Goal: Information Seeking & Learning: Find specific fact

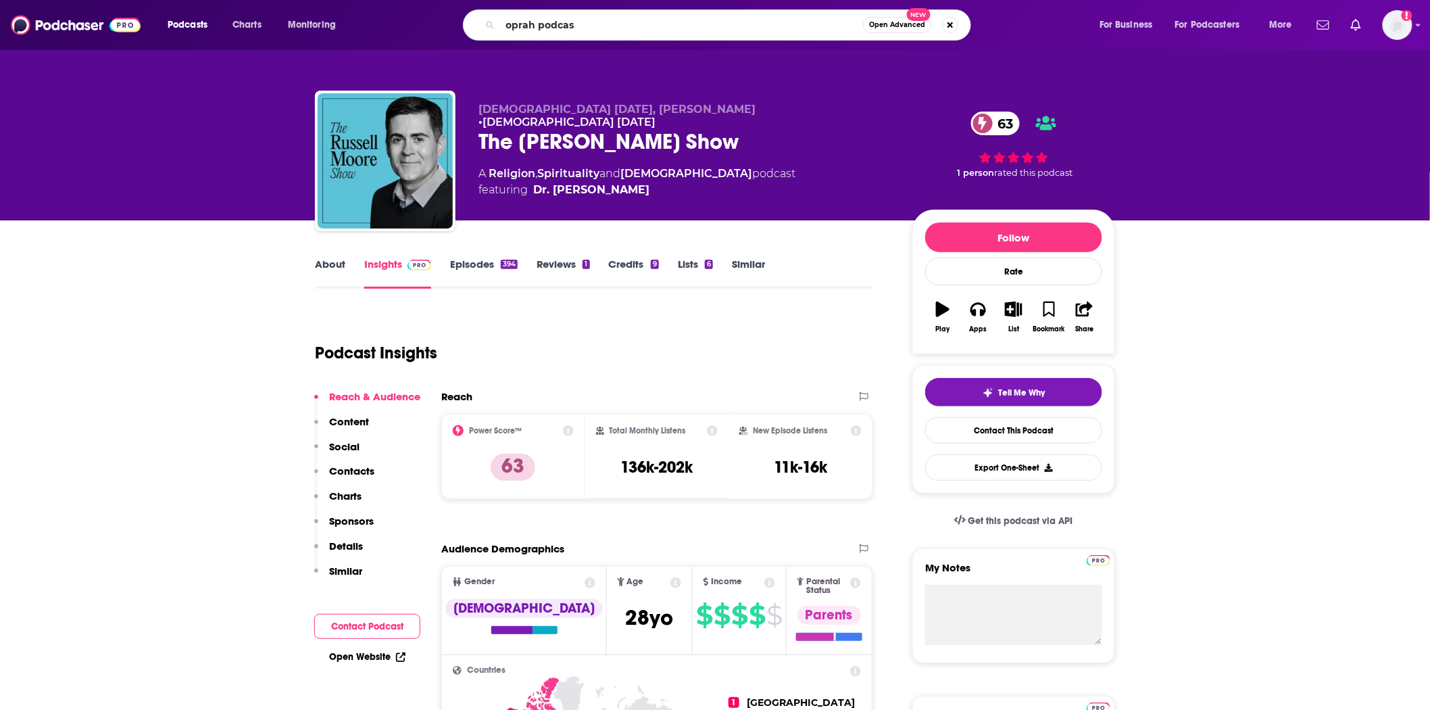
type input "oprah podcast"
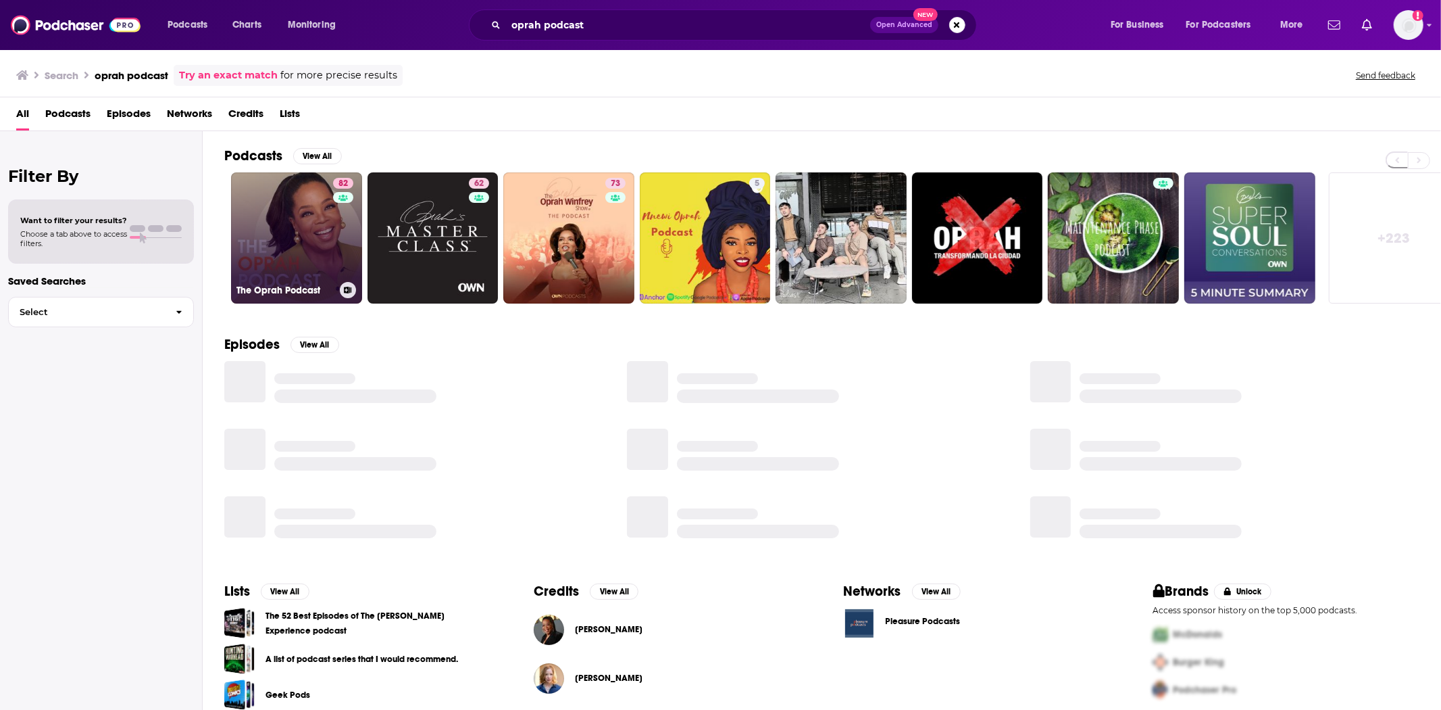
click at [280, 239] on link "82 The Oprah Podcast" at bounding box center [296, 237] width 131 height 131
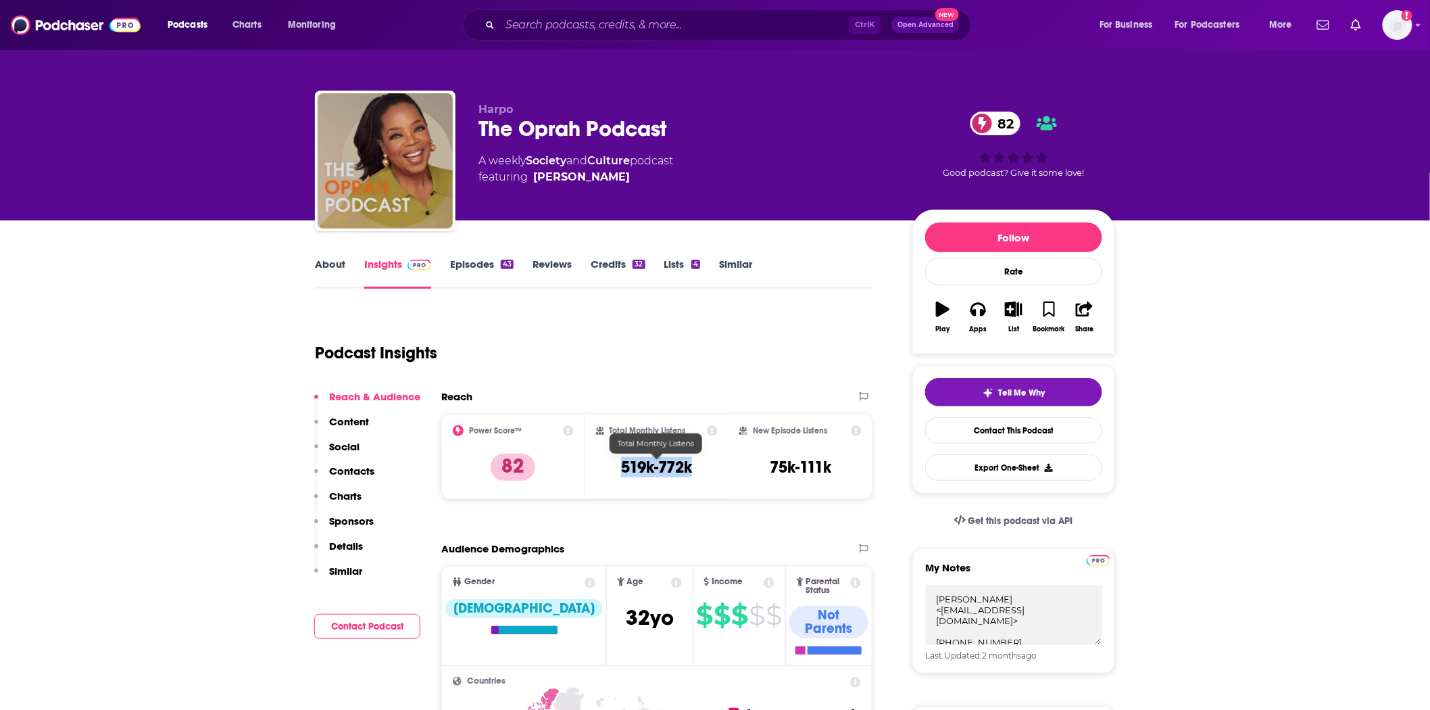
drag, startPoint x: 681, startPoint y: 464, endPoint x: 612, endPoint y: 468, distance: 69.8
click at [612, 468] on div "Total Monthly Listens 519k-772k" at bounding box center [657, 456] width 122 height 62
copy h3 "519k-772k"
click at [50, 32] on img at bounding box center [76, 25] width 130 height 26
